Goal: Navigation & Orientation: Find specific page/section

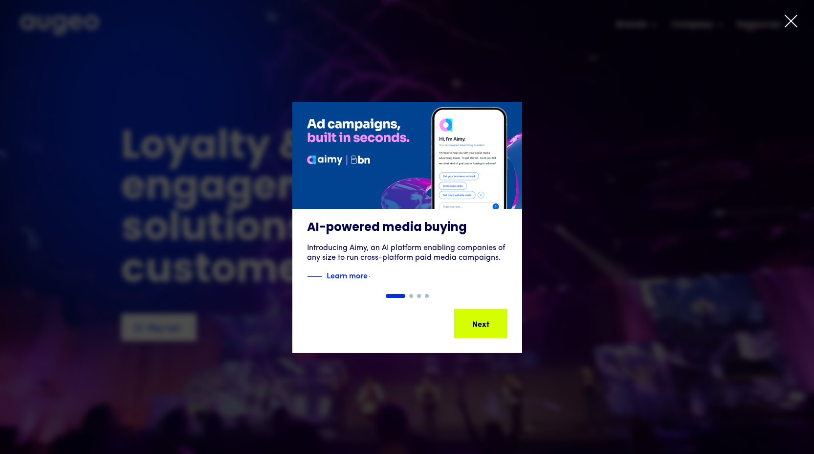
click at [795, 22] on icon at bounding box center [791, 21] width 15 height 15
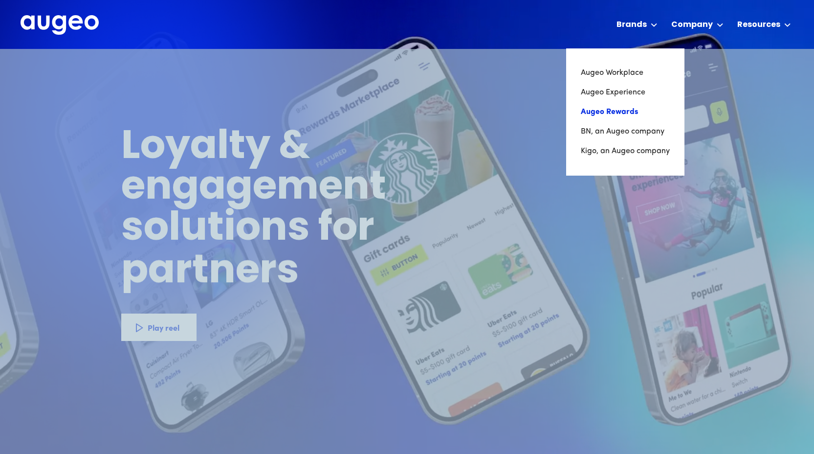
click at [631, 105] on link "Augeo Rewards" at bounding box center [625, 112] width 89 height 20
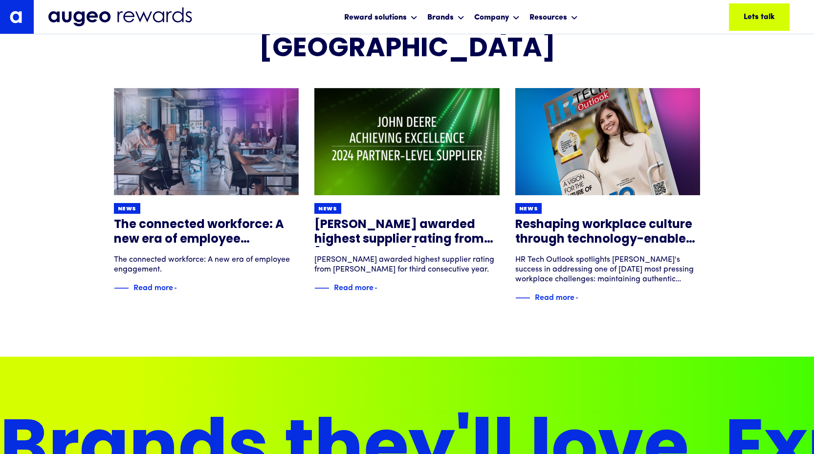
scroll to position [6072, 0]
